Goal: Task Accomplishment & Management: Use online tool/utility

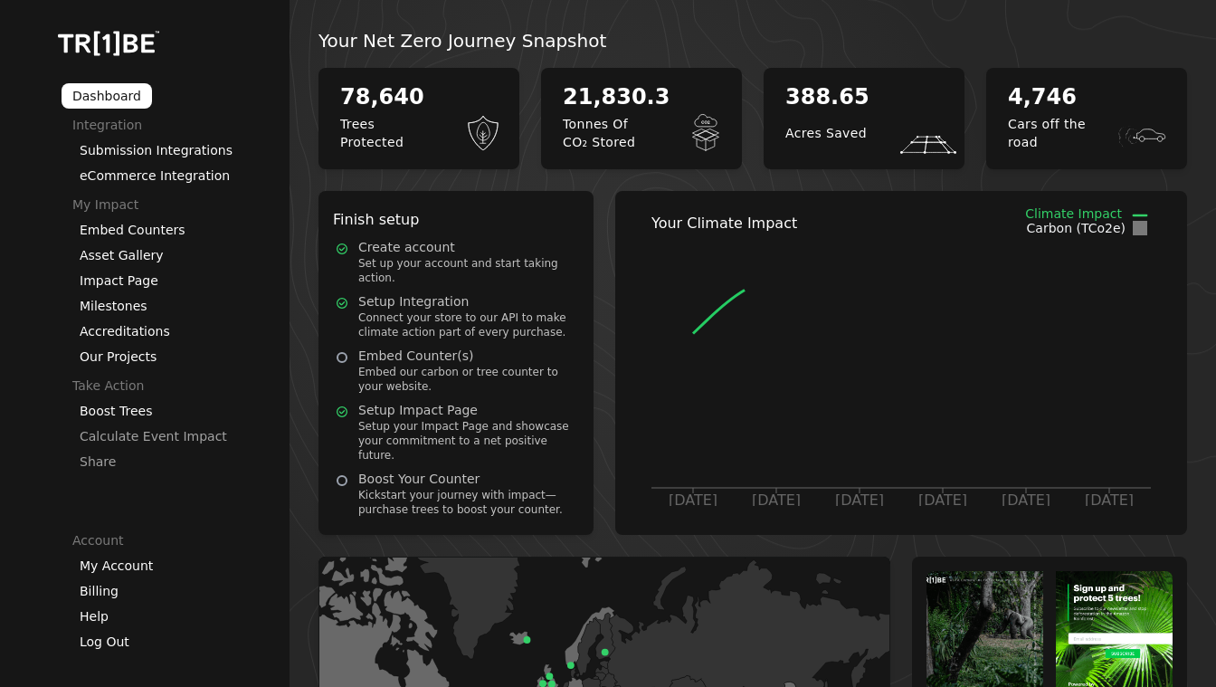
scroll to position [20, 0]
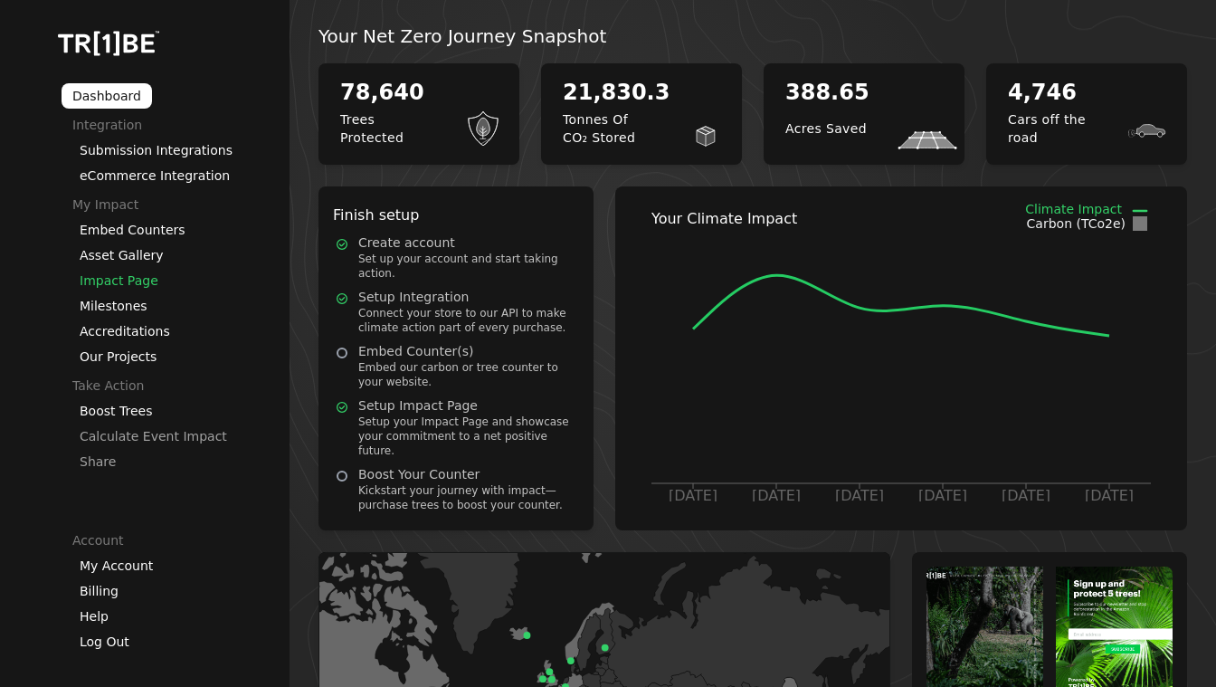
click at [133, 285] on link "Impact Page" at bounding box center [119, 280] width 79 height 14
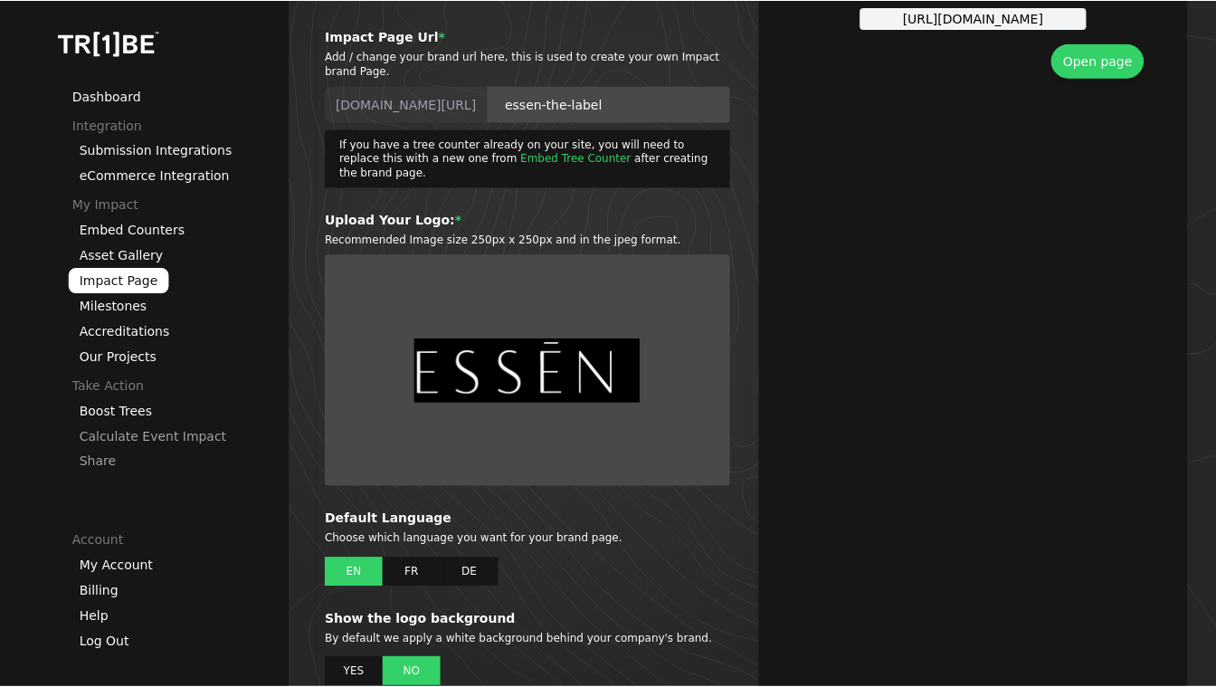
scroll to position [599, 0]
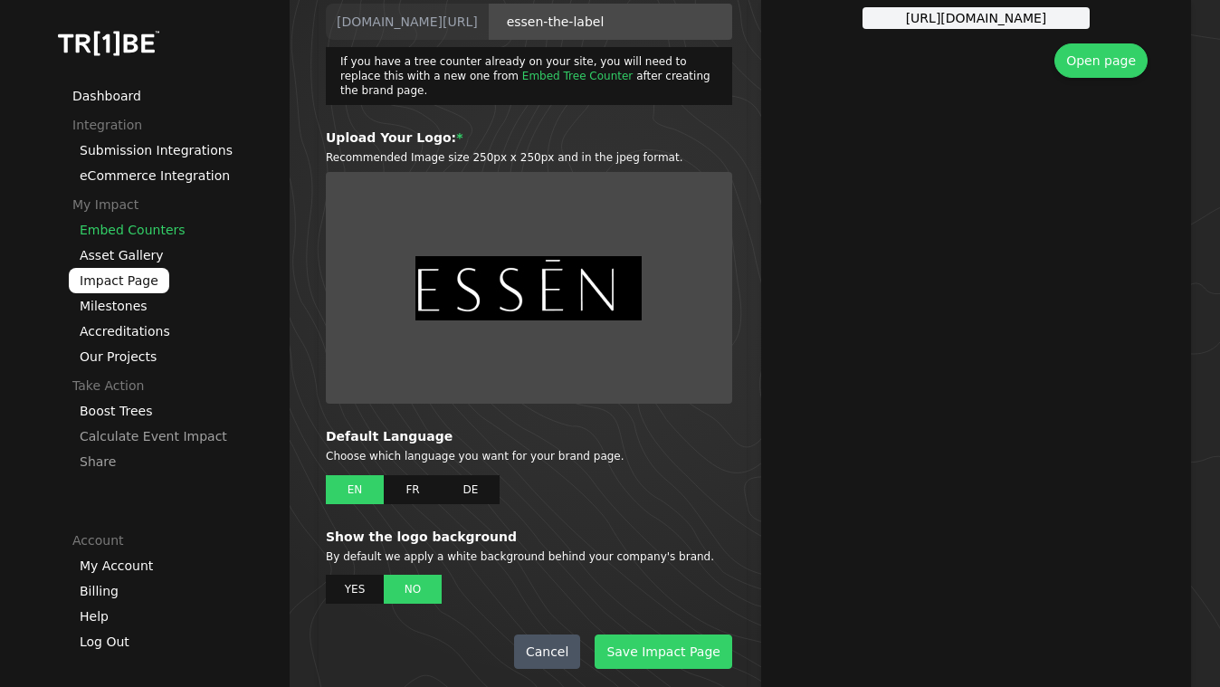
click at [164, 232] on link "Embed Counters" at bounding box center [133, 230] width 106 height 14
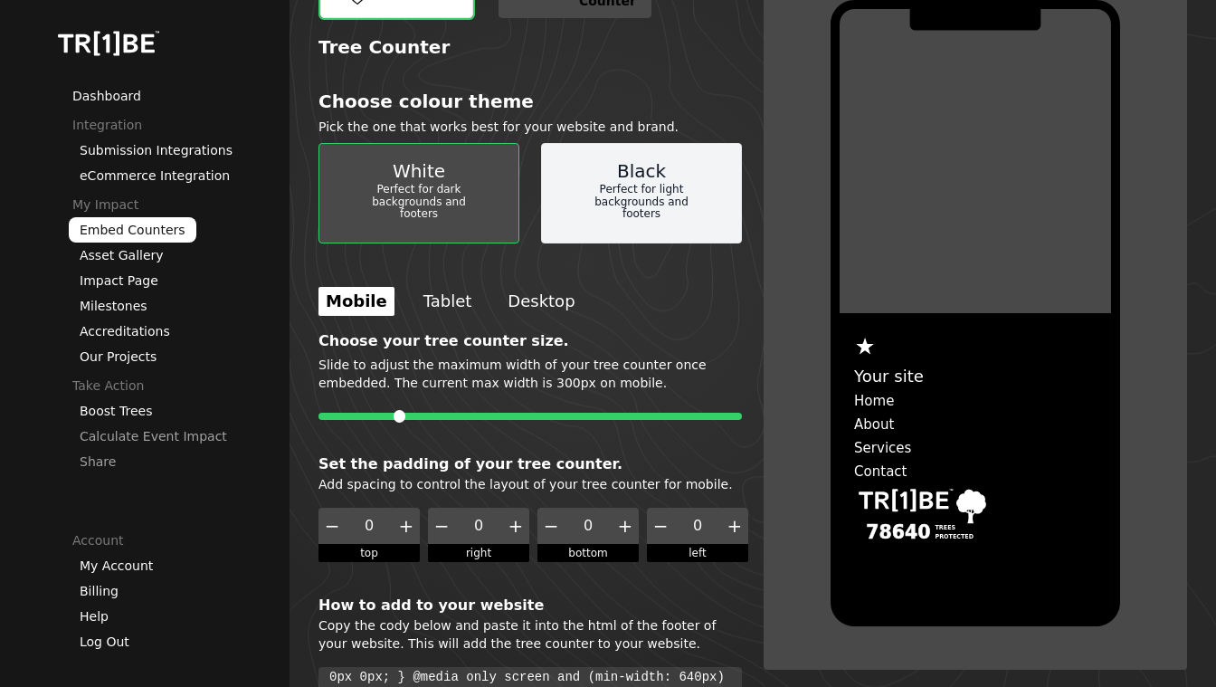
scroll to position [137, 0]
click at [680, 162] on div "Black Perfect for light backgrounds and footers" at bounding box center [641, 194] width 201 height 100
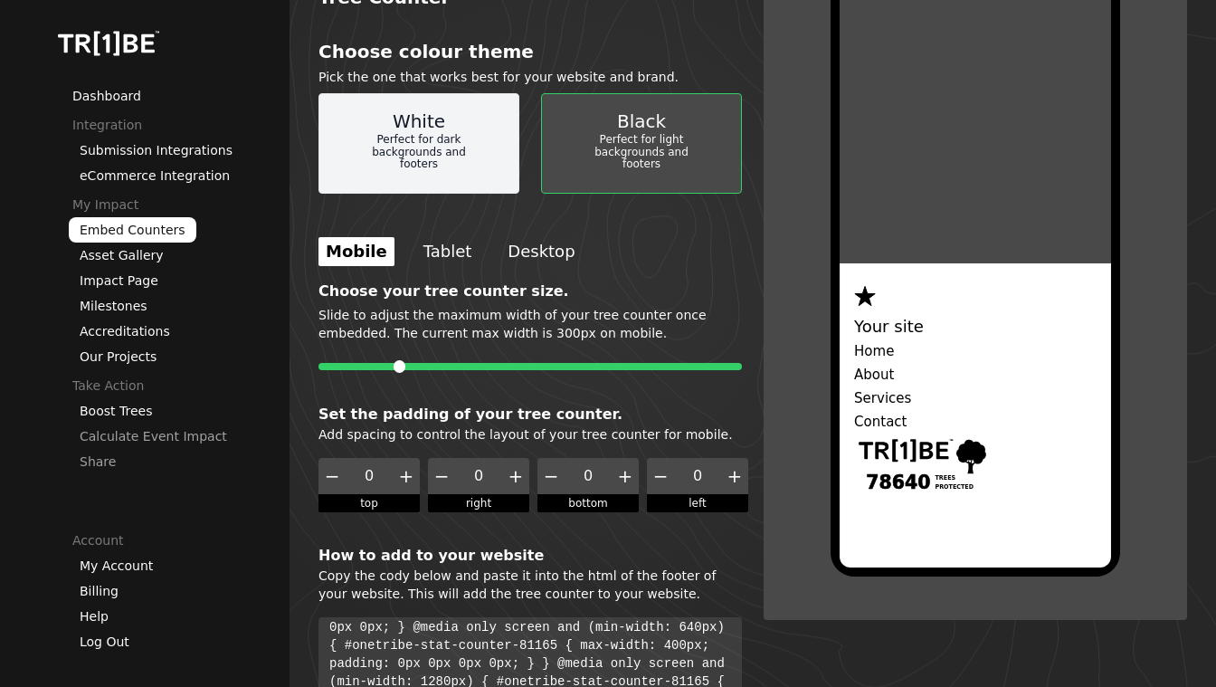
scroll to position [262, 0]
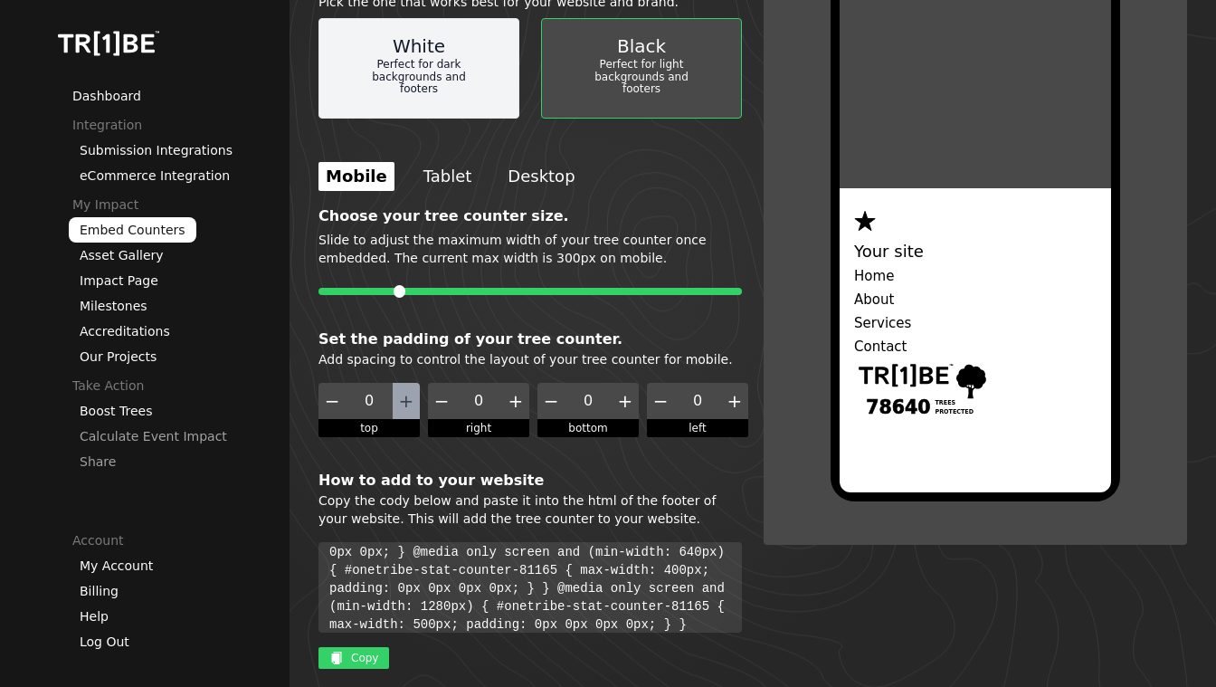
click at [405, 404] on span "+" at bounding box center [406, 401] width 15 height 22
click at [330, 397] on span "−" at bounding box center [332, 401] width 15 height 22
type input "0"
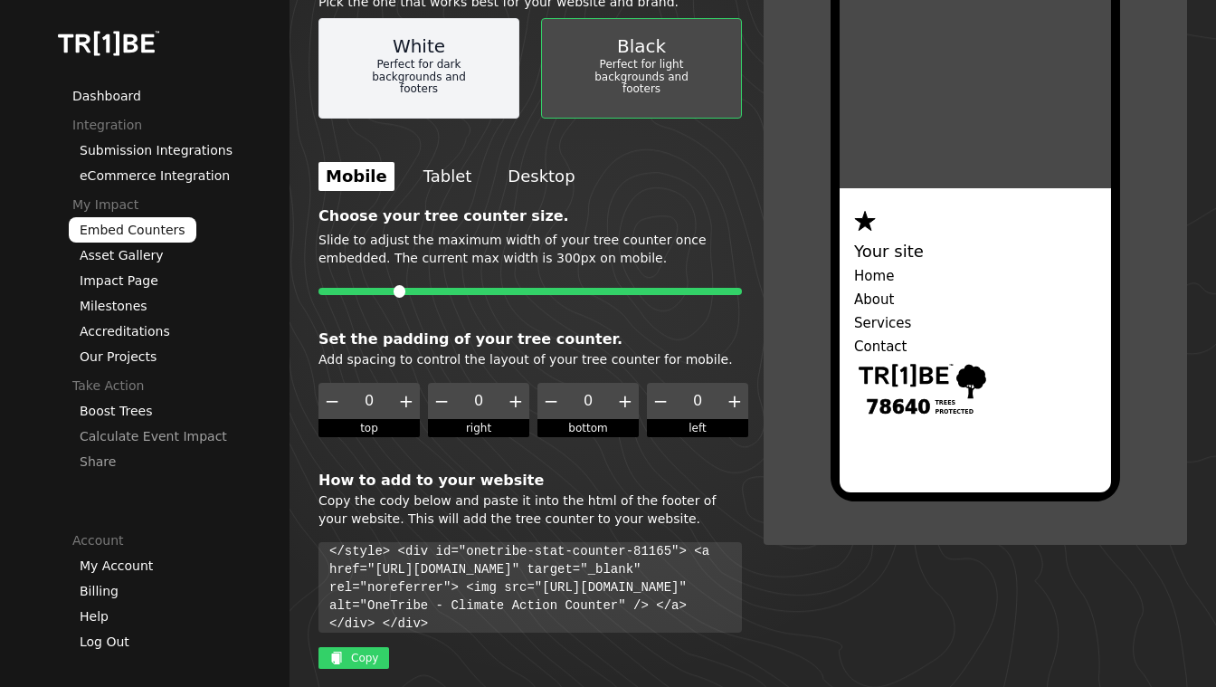
drag, startPoint x: 478, startPoint y: 619, endPoint x: 387, endPoint y: 557, distance: 109.9
click at [387, 557] on div "<div style="width:100%;"> <style> #onetribe-stat-counter-81165 { max-width: 300…" at bounding box center [530, 587] width 423 height 90
click at [381, 491] on code "<div style="width:100%;"> <style> #onetribe-stat-counter-81165 { max-width: 300…" at bounding box center [530, 453] width 402 height 76
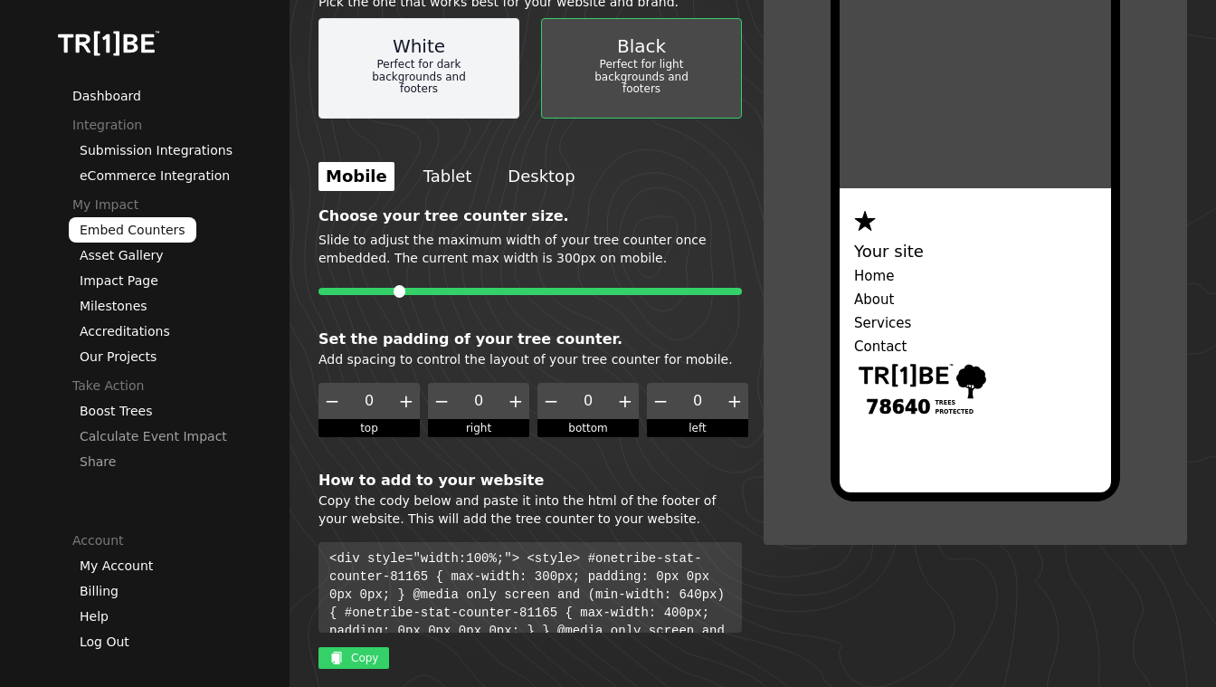
scroll to position [156, 0]
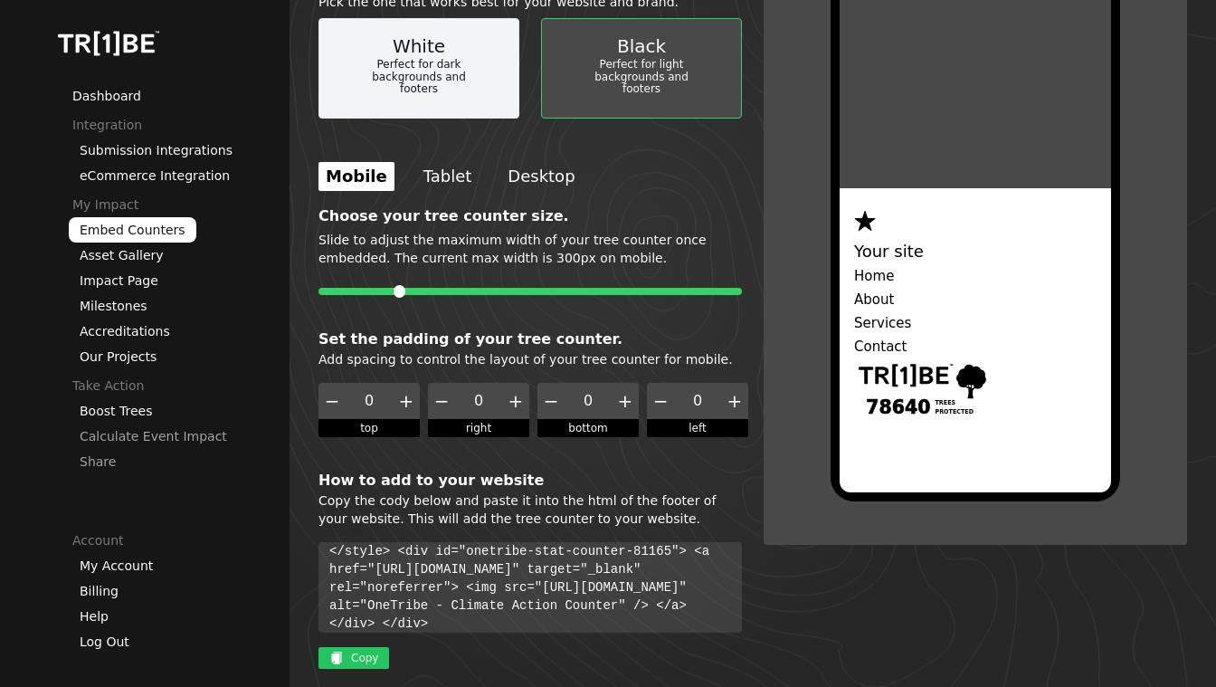
click at [366, 659] on span "Copy" at bounding box center [364, 658] width 27 height 14
click at [366, 655] on span "Copy" at bounding box center [364, 658] width 27 height 14
